Goal: Information Seeking & Learning: Learn about a topic

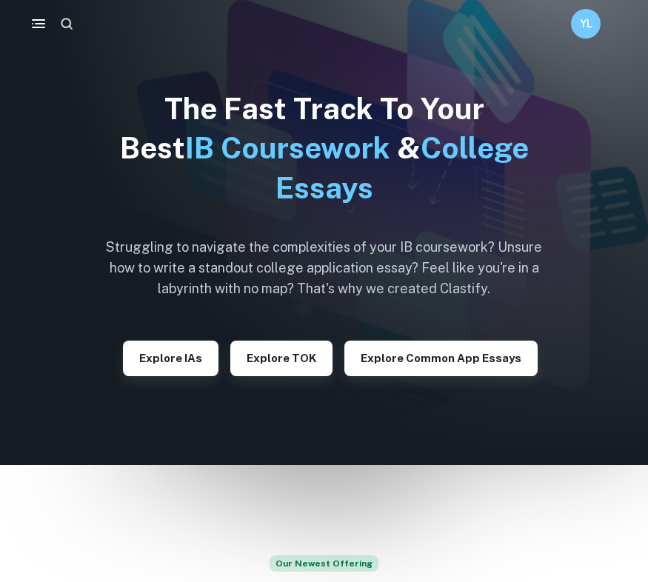
click at [70, 30] on icon "button" at bounding box center [66, 23] width 15 height 15
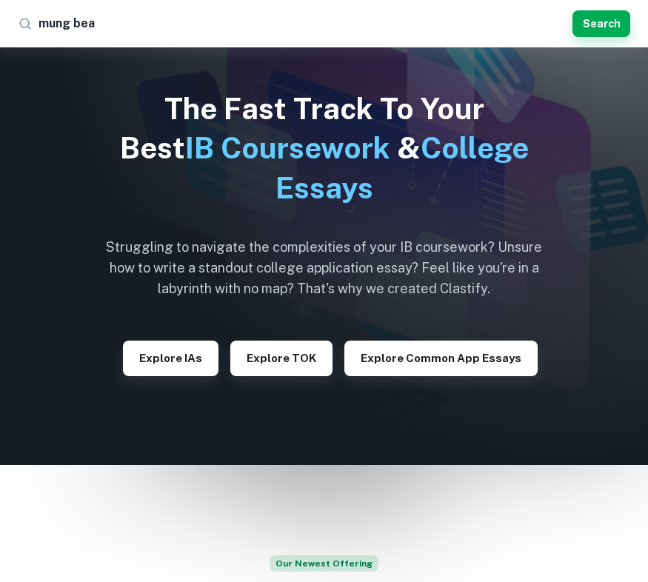
type input "mung bean"
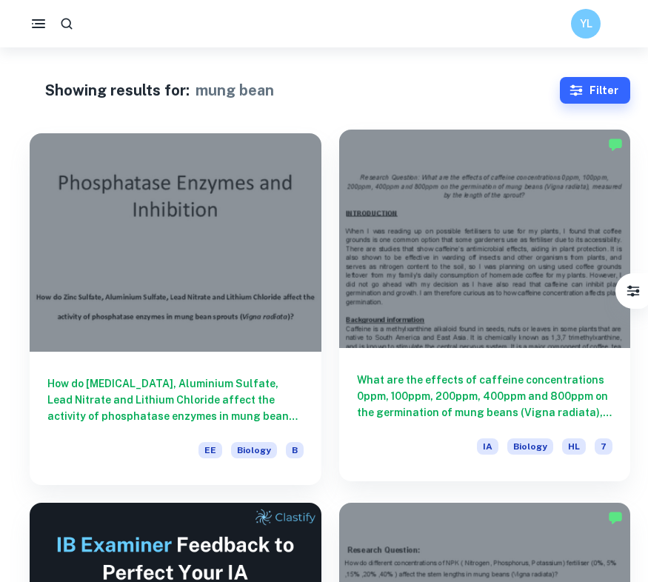
click at [405, 410] on h6 "What are the effects of caffeine concentrations 0ppm, 100ppm, 200ppm, 400ppm an…" at bounding box center [485, 396] width 256 height 49
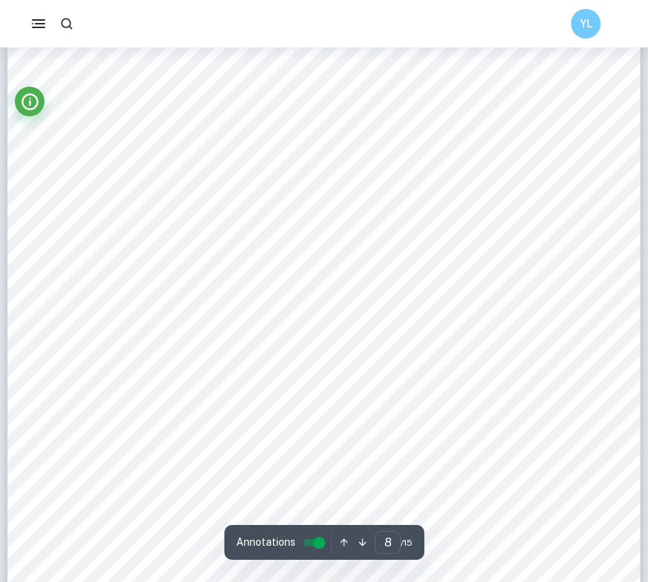
scroll to position [6560, 1]
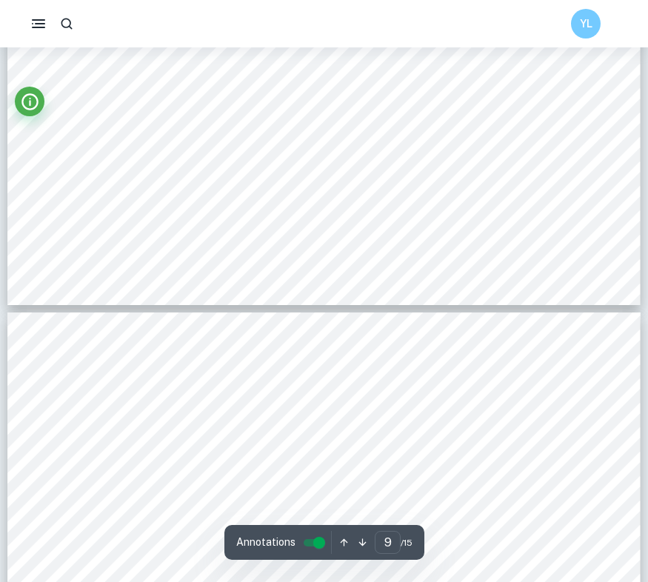
type input "8"
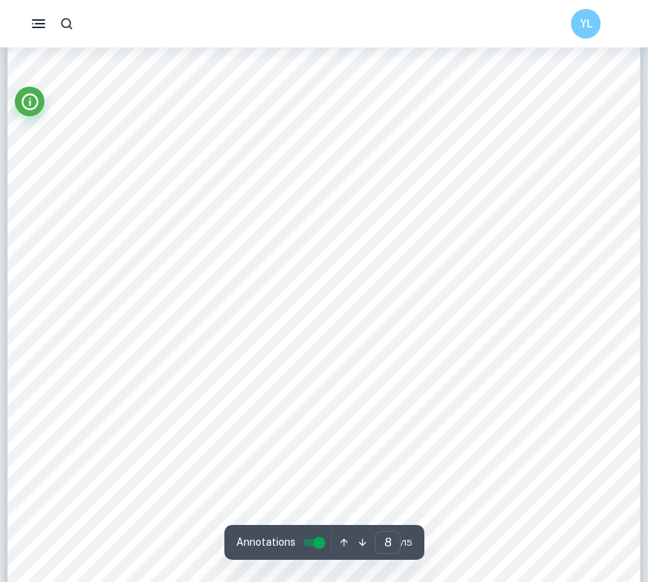
scroll to position [6676, 0]
